Goal: Task Accomplishment & Management: Use online tool/utility

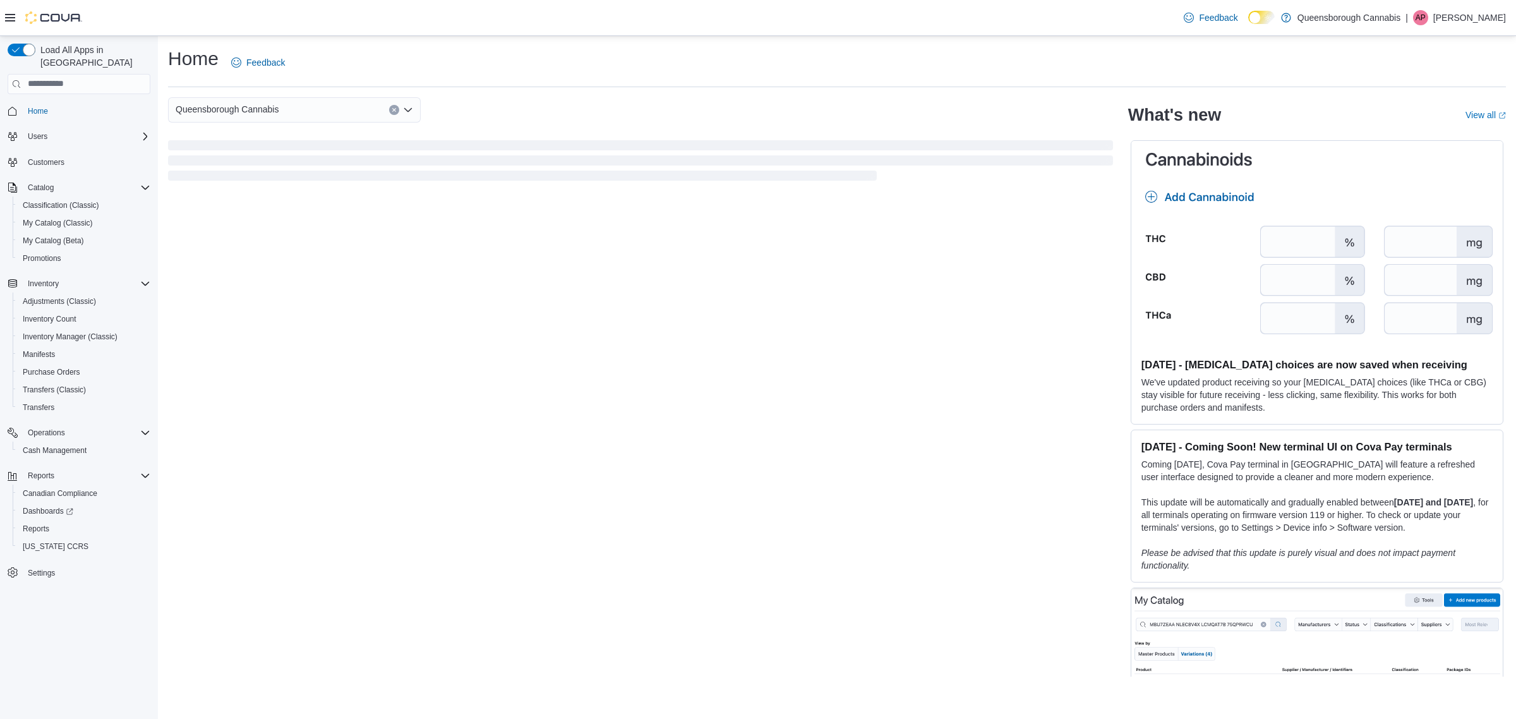
click at [7, 15] on icon at bounding box center [10, 18] width 10 height 8
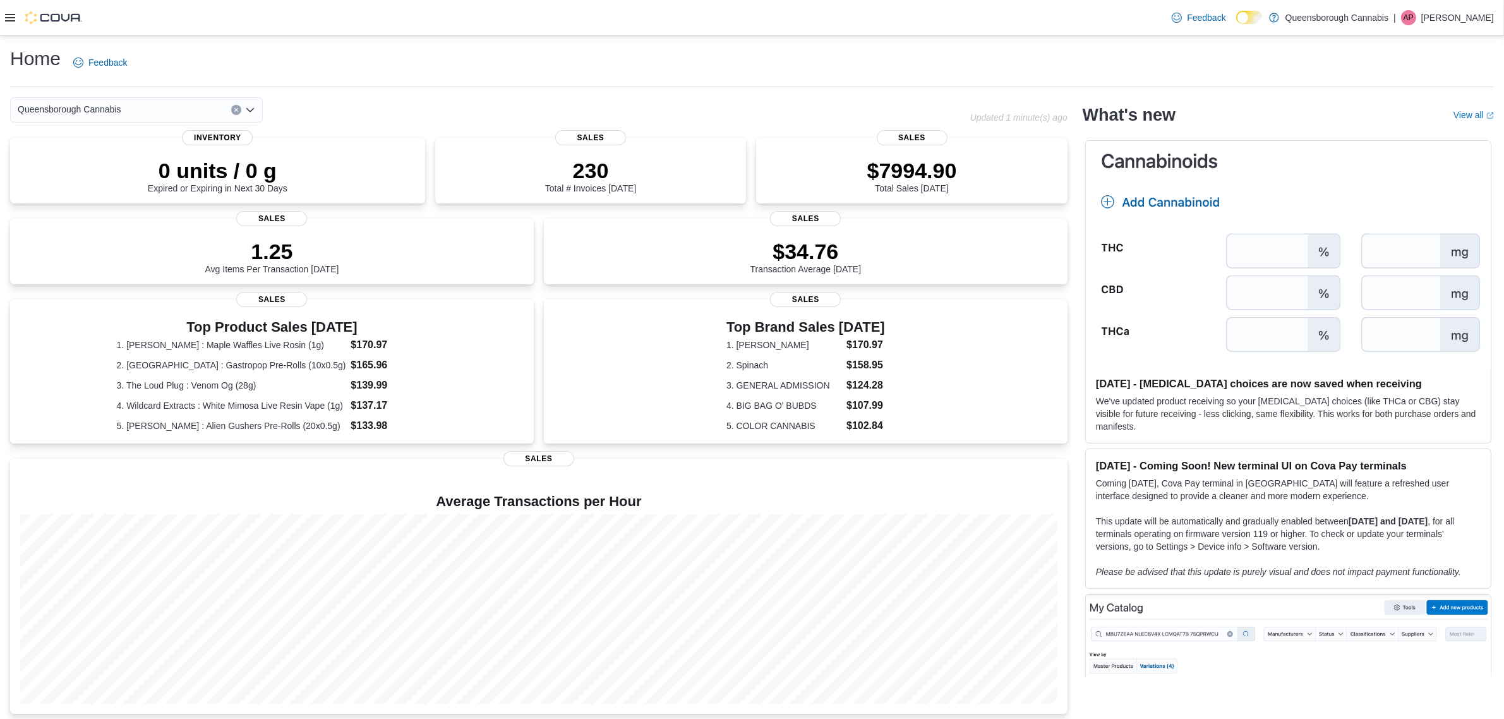
click at [7, 15] on icon at bounding box center [10, 18] width 10 height 8
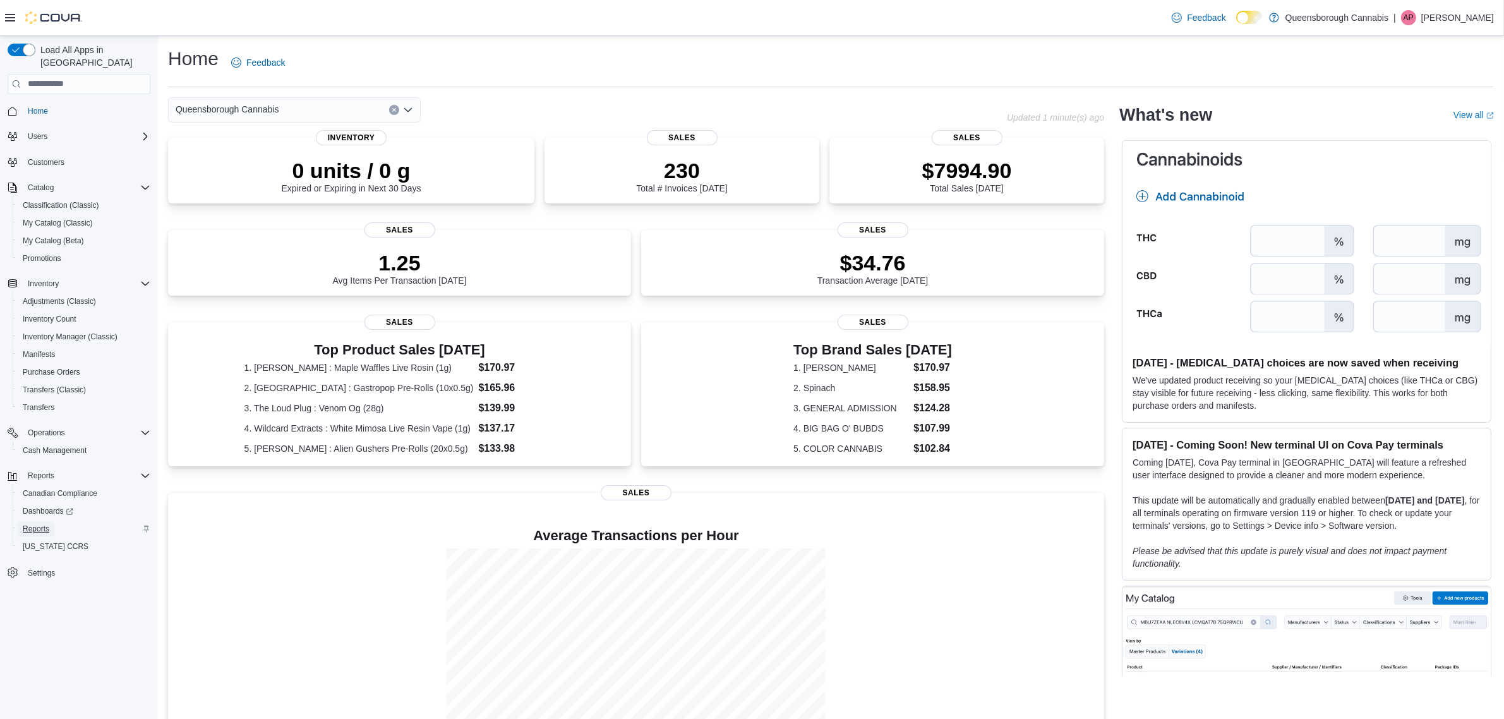
click at [39, 521] on span "Reports" at bounding box center [36, 528] width 27 height 15
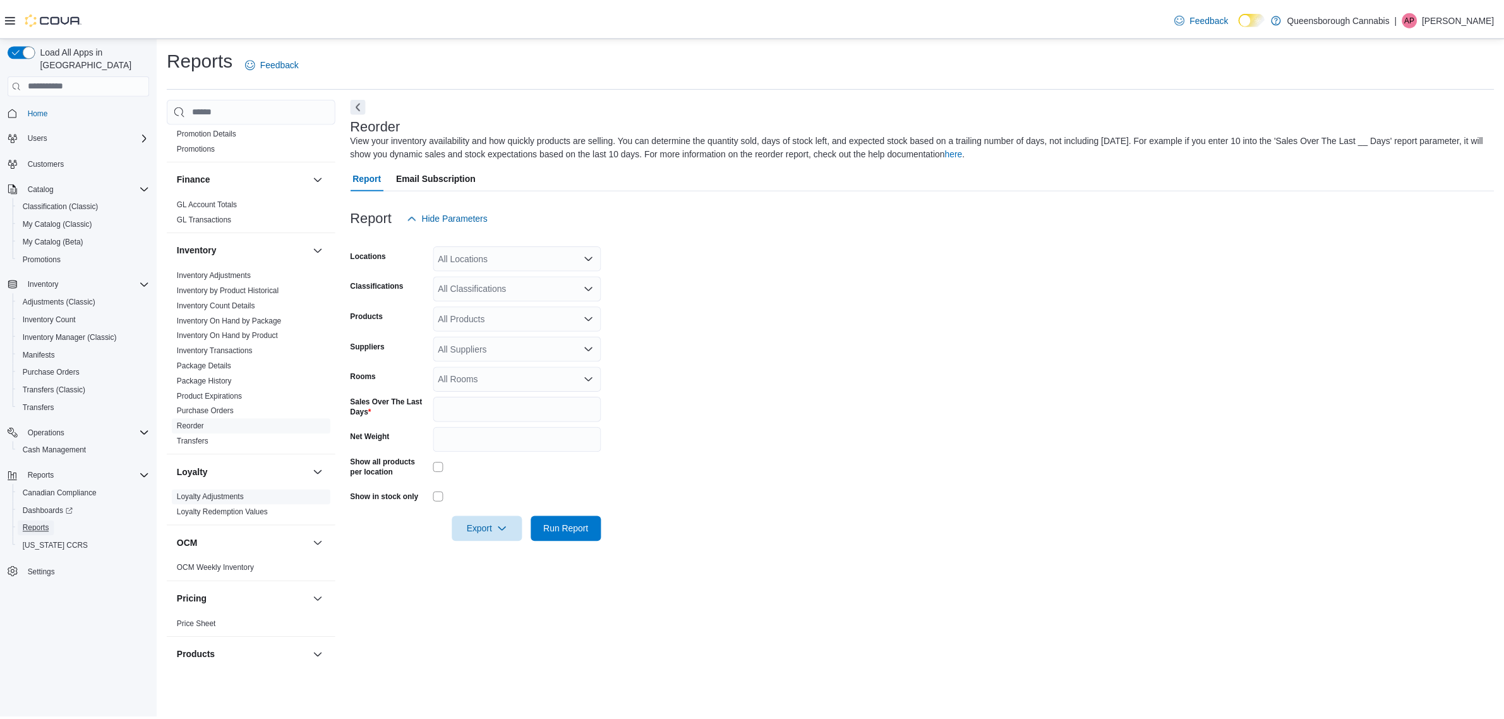
scroll to position [237, 0]
click at [553, 263] on div "All Locations" at bounding box center [520, 257] width 169 height 25
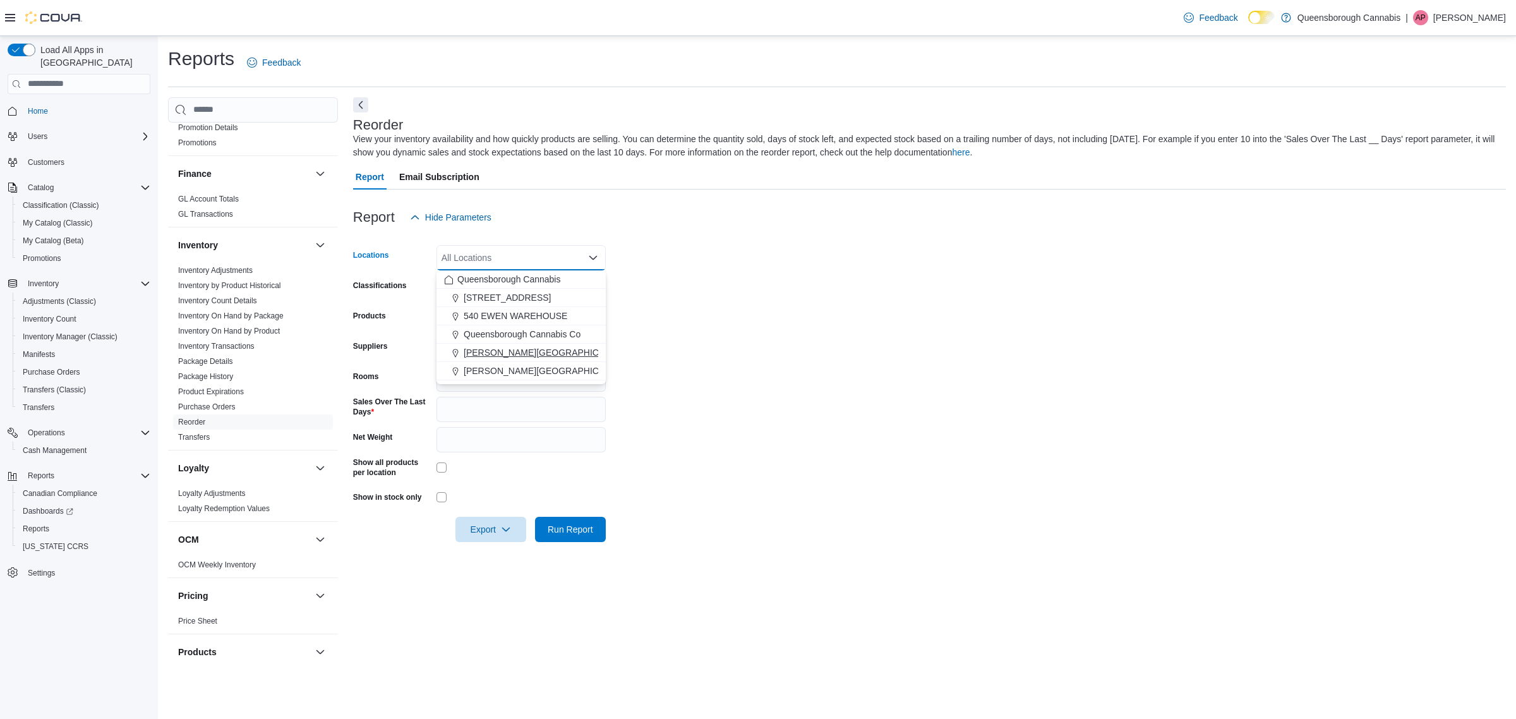
click at [515, 347] on span "[PERSON_NAME][GEOGRAPHIC_DATA]" at bounding box center [546, 352] width 165 height 13
click at [774, 342] on form "Locations [PERSON_NAME][GEOGRAPHIC_DATA] Combo box. Selected. [PERSON_NAME][GEO…" at bounding box center [929, 386] width 1153 height 312
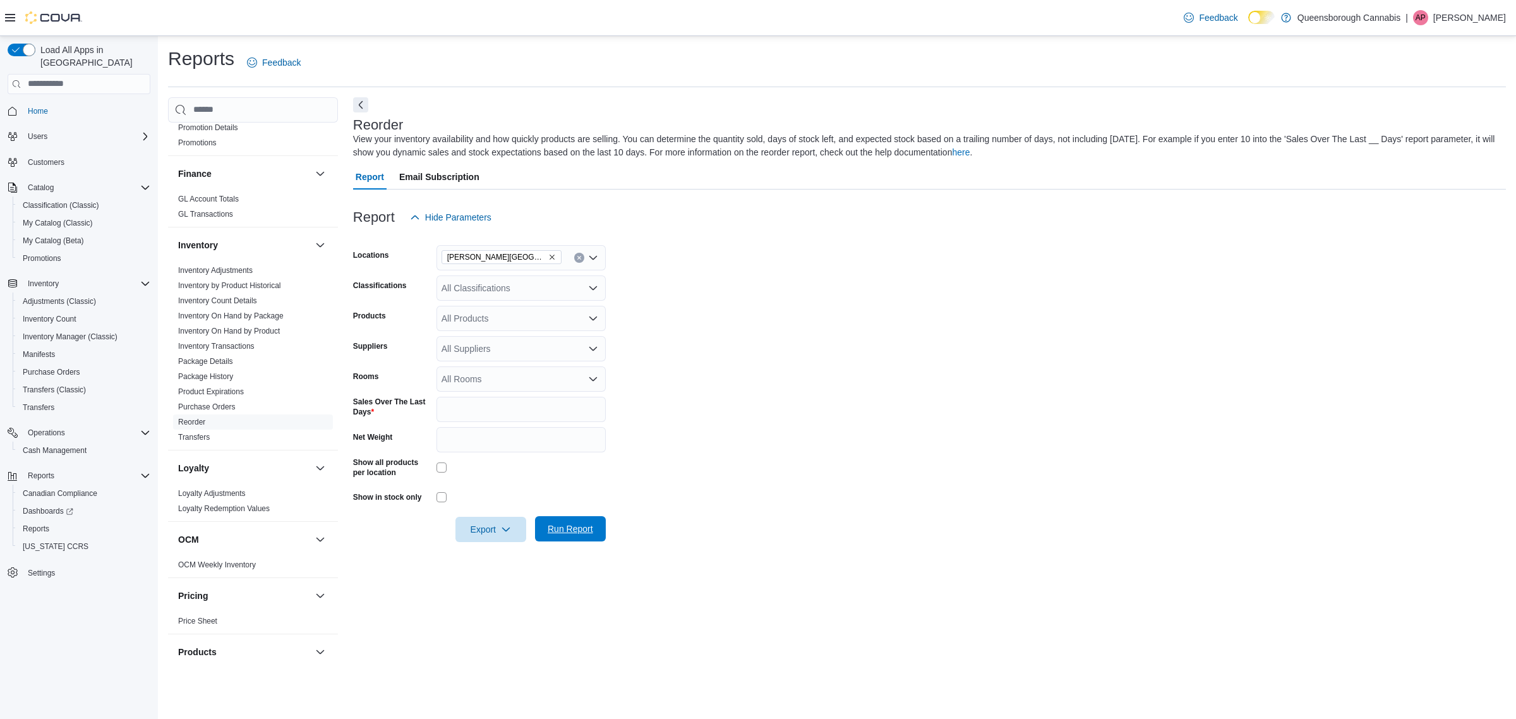
click at [591, 520] on span "Run Report" at bounding box center [570, 528] width 56 height 25
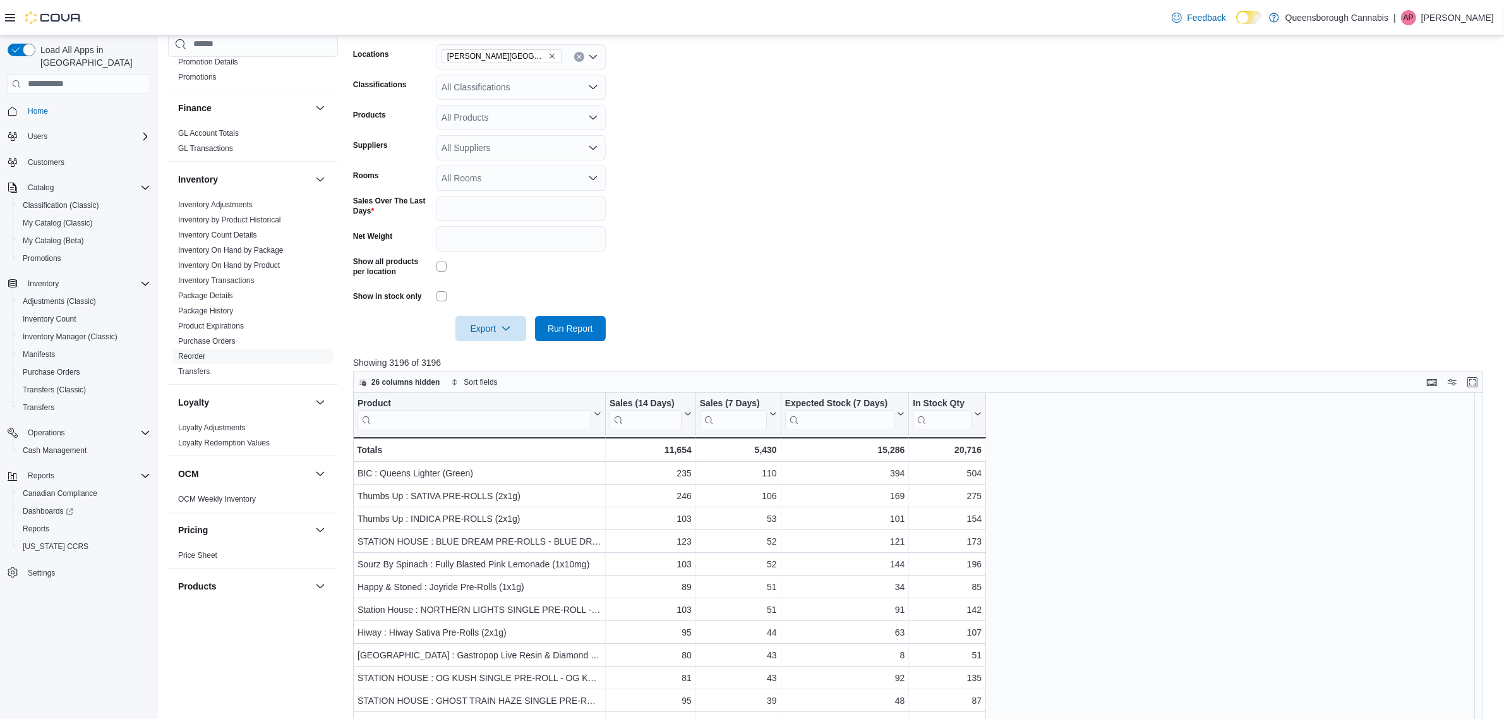
scroll to position [237, 0]
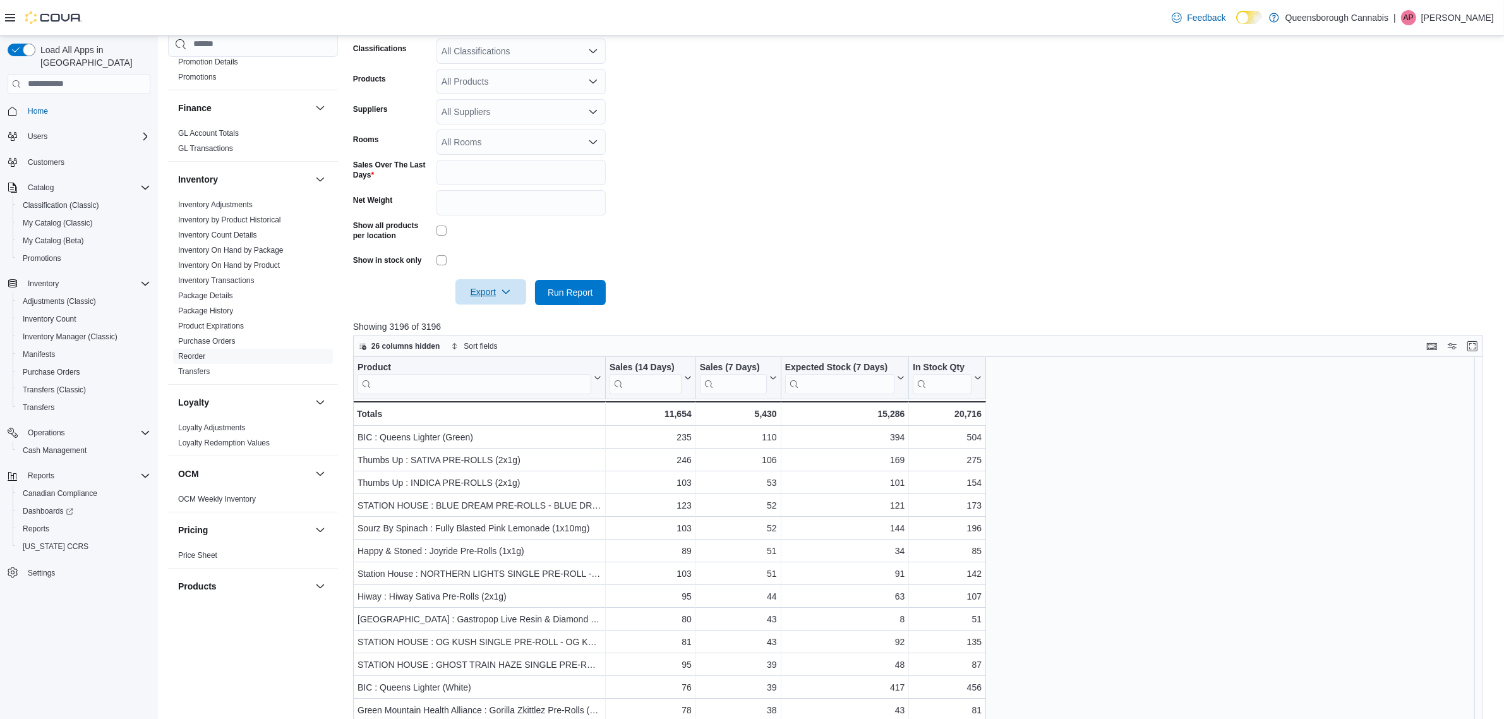
click at [493, 284] on span "Export" at bounding box center [491, 291] width 56 height 25
click at [475, 316] on span "Export to Excel" at bounding box center [492, 317] width 57 height 10
